Goal: Transaction & Acquisition: Purchase product/service

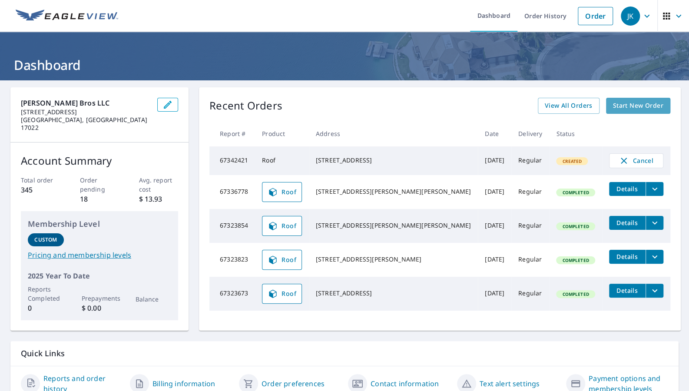
click at [649, 110] on link "Start New Order" at bounding box center [638, 106] width 64 height 16
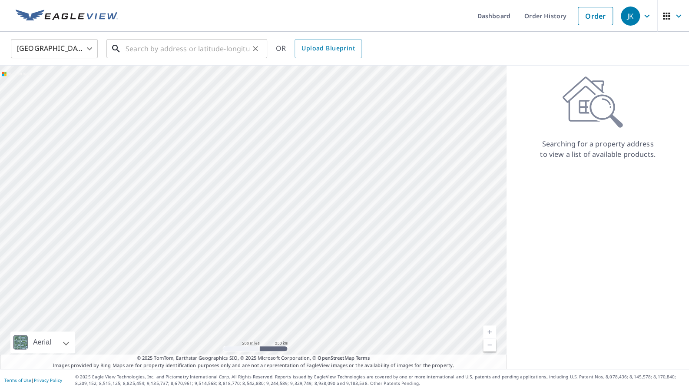
click at [226, 50] on input "text" at bounding box center [188, 49] width 124 height 24
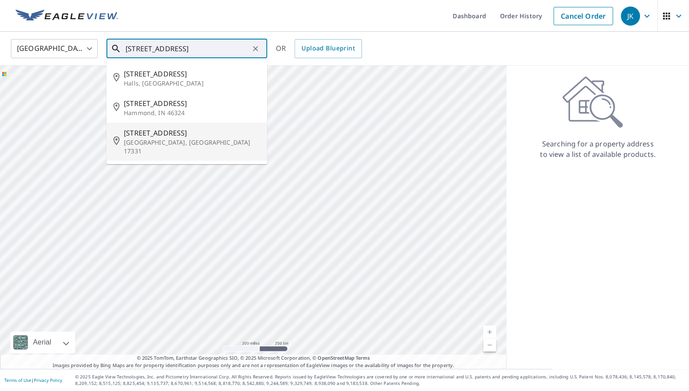
click at [133, 128] on span "[STREET_ADDRESS]" at bounding box center [192, 133] width 136 height 10
type input "[STREET_ADDRESS]"
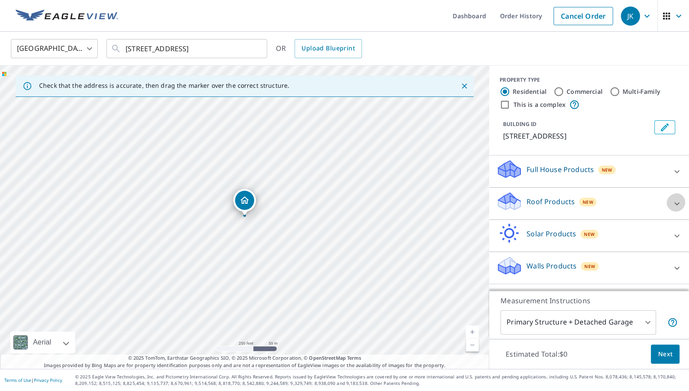
click at [676, 201] on icon at bounding box center [677, 204] width 10 height 10
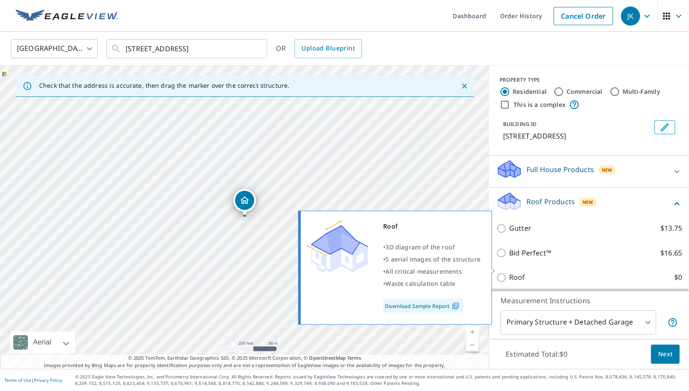
click at [503, 272] on input "Roof $0" at bounding box center [502, 277] width 13 height 10
checkbox input "true"
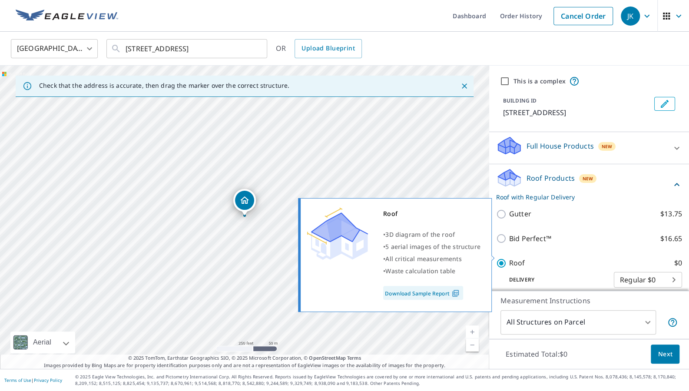
type input "3"
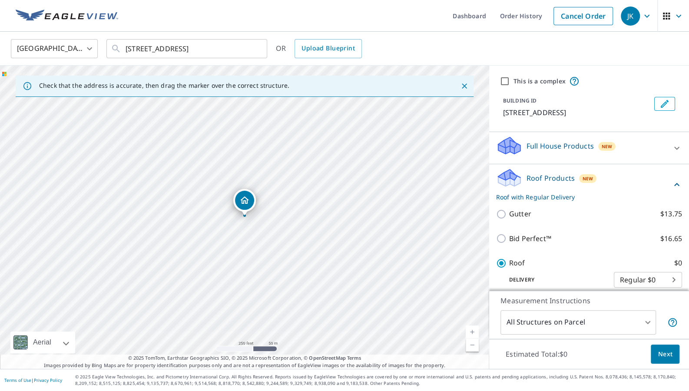
scroll to position [56, 0]
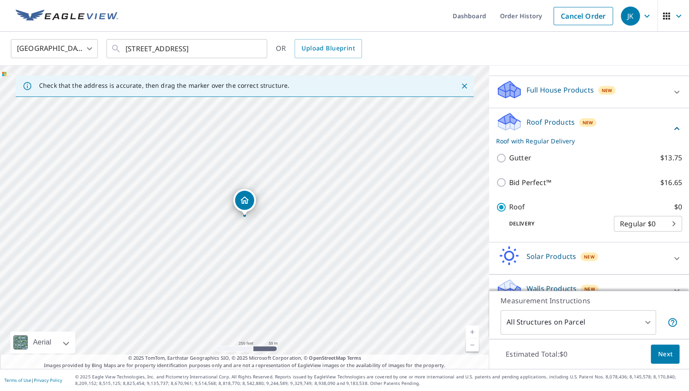
click at [668, 356] on span "Next" at bounding box center [665, 354] width 15 height 11
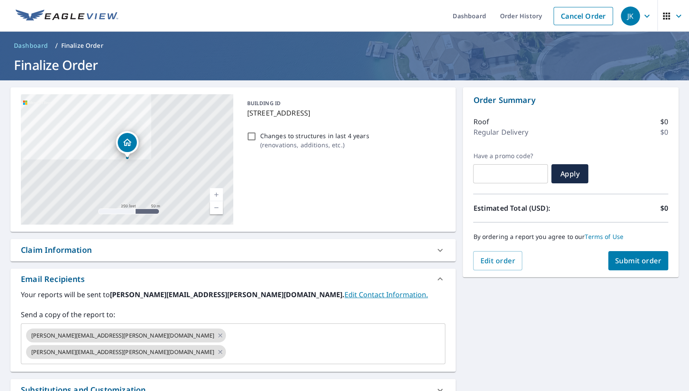
click at [251, 131] on input "Changes to structures in last 4 years ( renovations, additions, etc. )" at bounding box center [251, 136] width 10 height 10
checkbox input "true"
click at [227, 344] on input "text" at bounding box center [327, 352] width 201 height 17
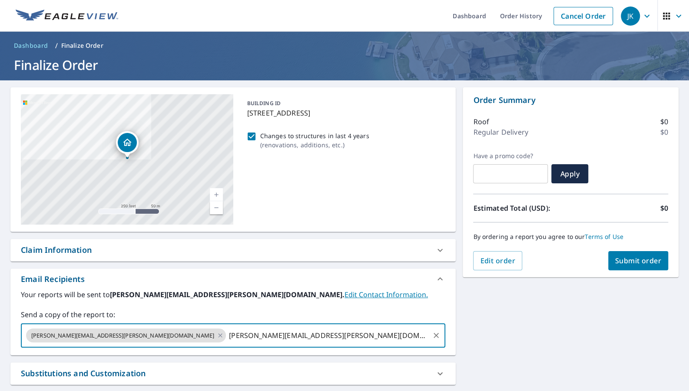
type input "[PERSON_NAME][EMAIL_ADDRESS][PERSON_NAME][DOMAIN_NAME]"
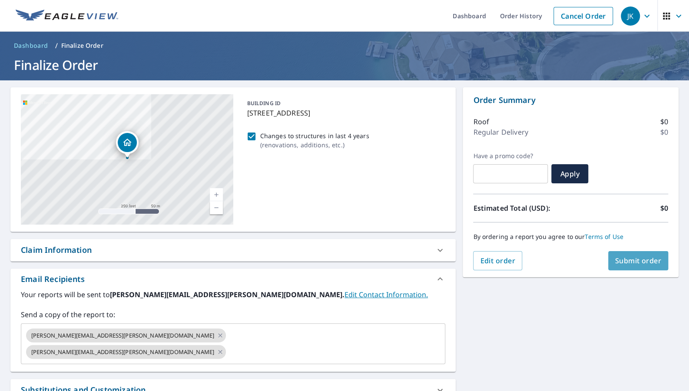
click at [643, 263] on span "Submit order" at bounding box center [638, 261] width 46 height 10
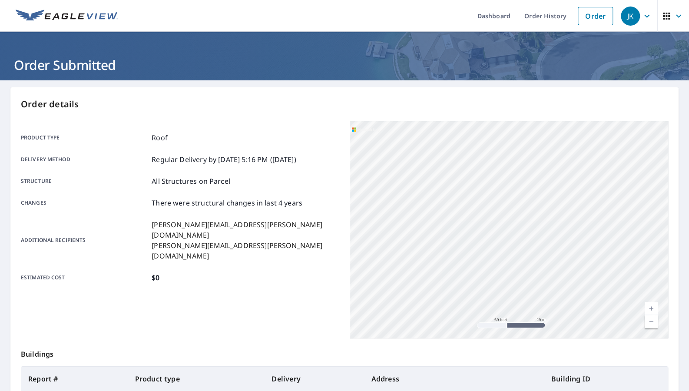
click at [507, 16] on link "Dashboard" at bounding box center [493, 16] width 47 height 32
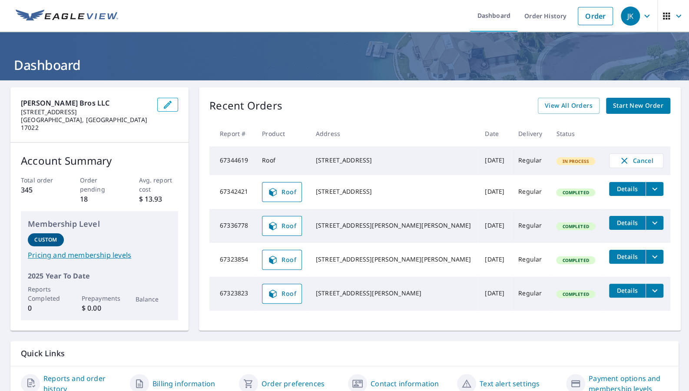
click at [650, 188] on icon "filesDropdownBtn-67342421" at bounding box center [655, 189] width 10 height 10
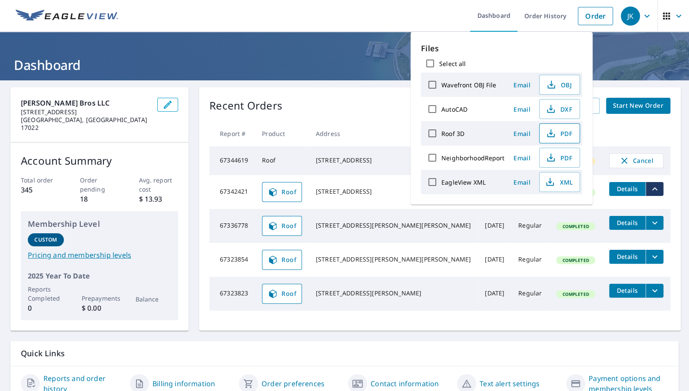
click at [558, 128] on span "PDF" at bounding box center [559, 133] width 28 height 10
